Goal: Information Seeking & Learning: Understand process/instructions

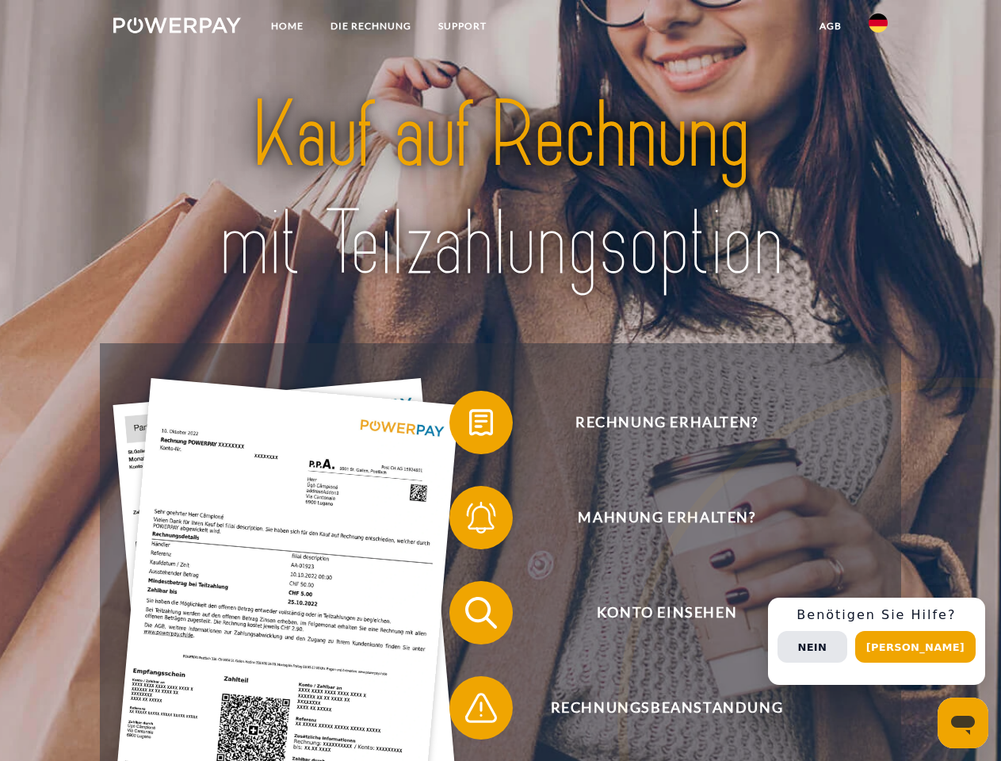
click at [177, 28] on img at bounding box center [177, 25] width 128 height 16
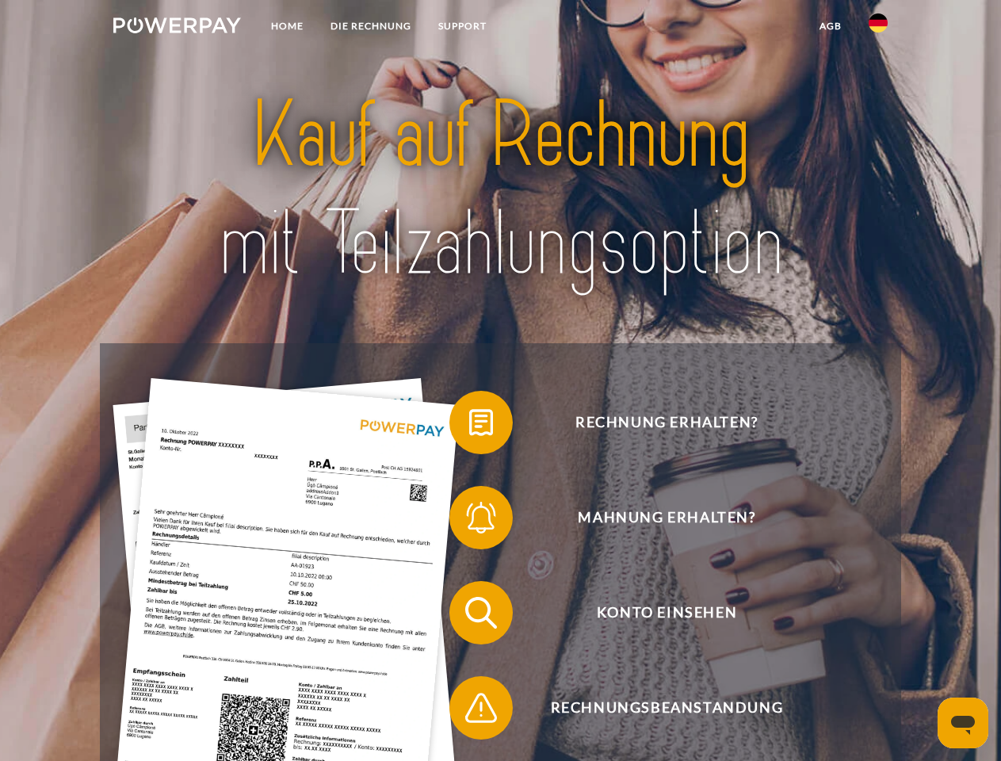
click at [878, 28] on img at bounding box center [878, 22] width 19 height 19
click at [830, 26] on link "agb" at bounding box center [830, 26] width 49 height 29
click at [469, 426] on span at bounding box center [457, 422] width 79 height 79
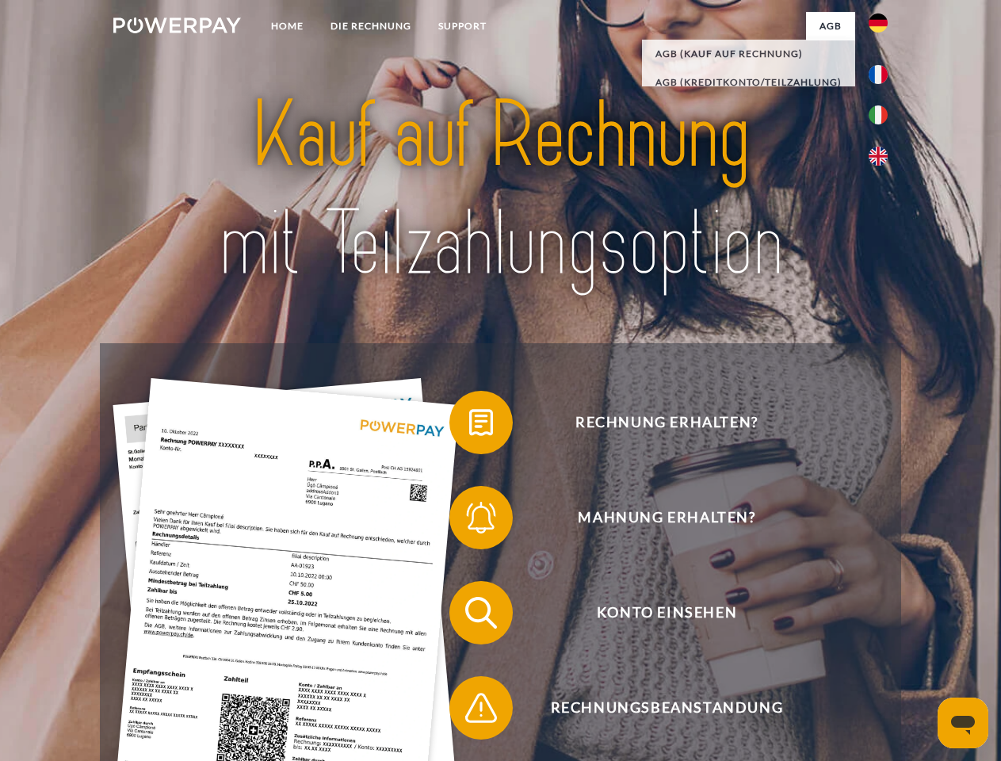
click at [469, 521] on span at bounding box center [457, 517] width 79 height 79
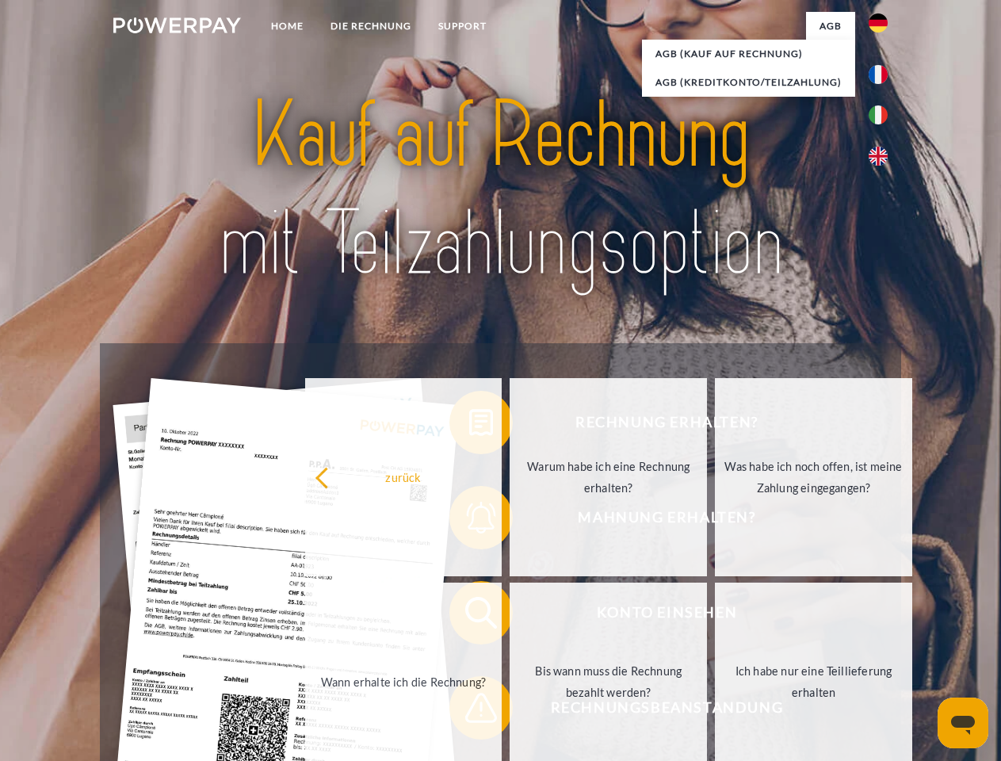
click at [510, 616] on link "Bis wann muss die Rechnung bezahlt werden?" at bounding box center [608, 682] width 197 height 198
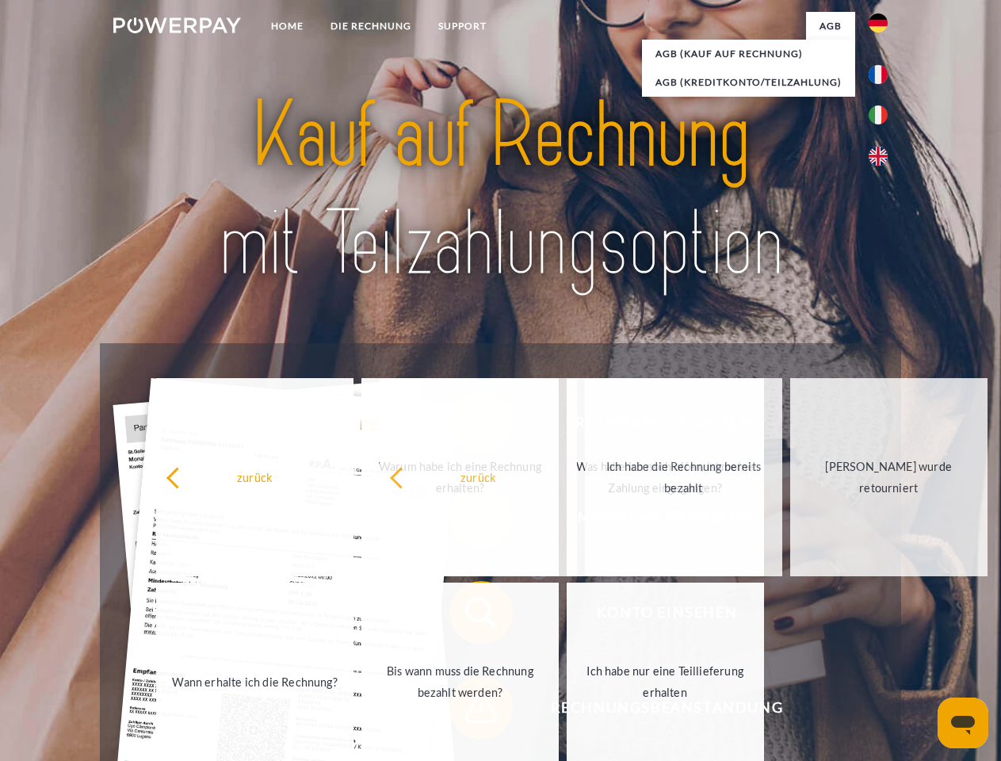
click at [469, 711] on span at bounding box center [457, 707] width 79 height 79
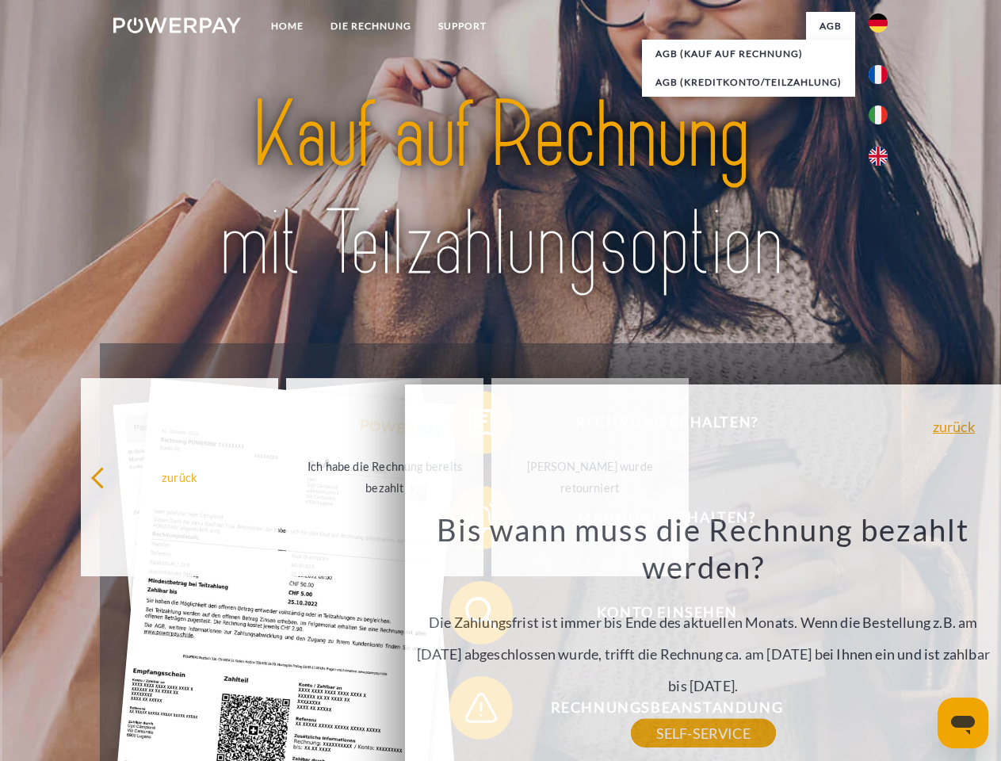
click at [882, 641] on div "Rechnung erhalten? Mahnung erhalten? Konto einsehen" at bounding box center [500, 660] width 801 height 634
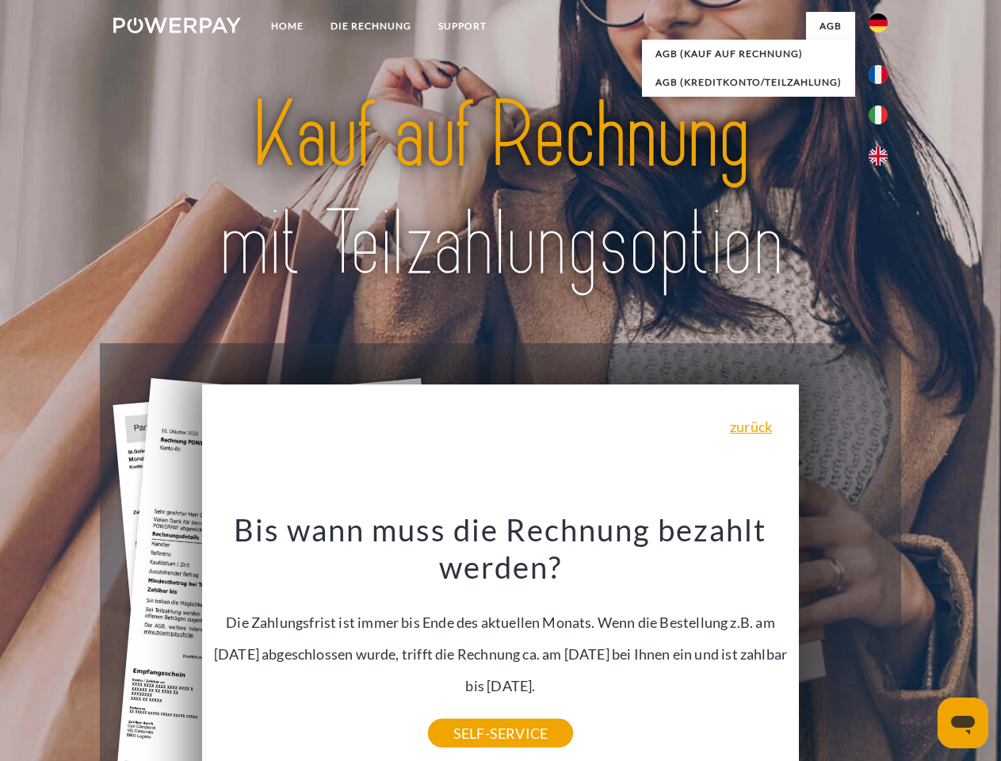
click at [844, 645] on span "Konto einsehen" at bounding box center [666, 612] width 388 height 63
click at [921, 647] on header "Home DIE RECHNUNG SUPPORT" at bounding box center [500, 547] width 1001 height 1095
